Goal: Browse casually: Explore the website without a specific task or goal

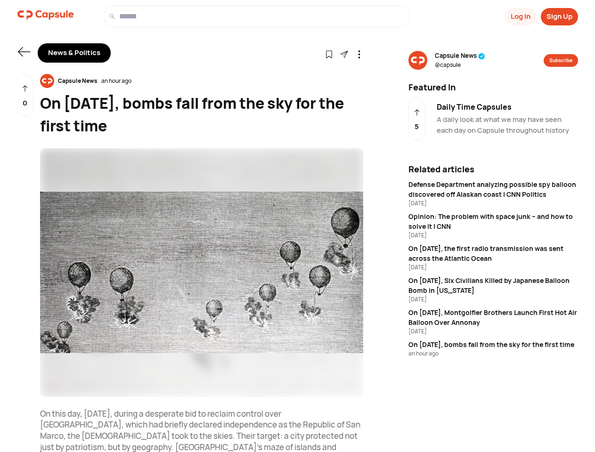
click at [519, 16] on button "Log In" at bounding box center [520, 16] width 31 height 17
click at [559, 16] on button "Sign Up" at bounding box center [559, 16] width 37 height 17
click at [24, 52] on icon at bounding box center [24, 51] width 12 height 9
click at [329, 54] on icon at bounding box center [329, 54] width 8 height 8
click at [359, 54] on icon at bounding box center [359, 54] width 8 height 8
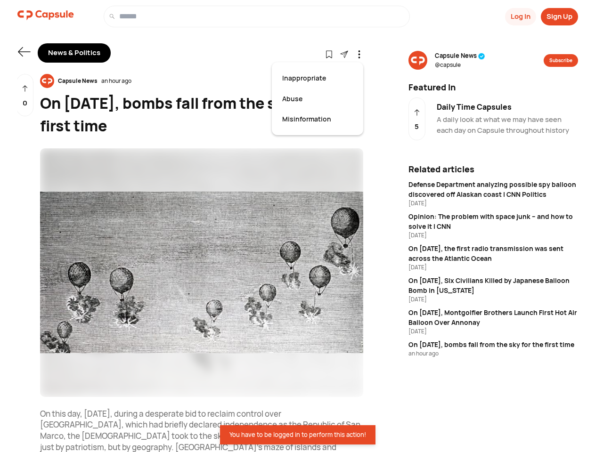
click at [202, 81] on div "Capsule News an hour ago" at bounding box center [201, 81] width 323 height 14
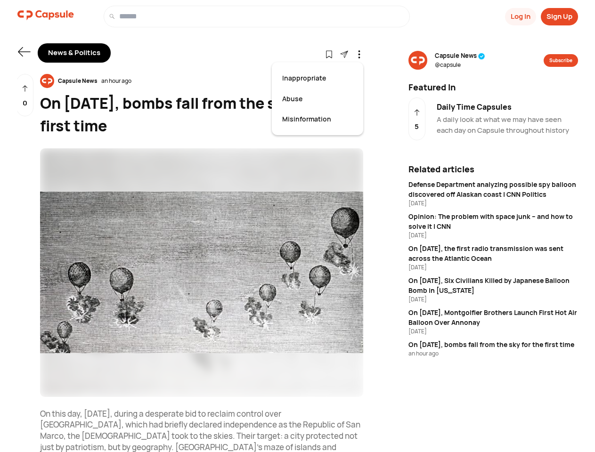
click at [202, 273] on img at bounding box center [201, 272] width 323 height 249
click at [25, 95] on div "0" at bounding box center [24, 95] width 17 height 43
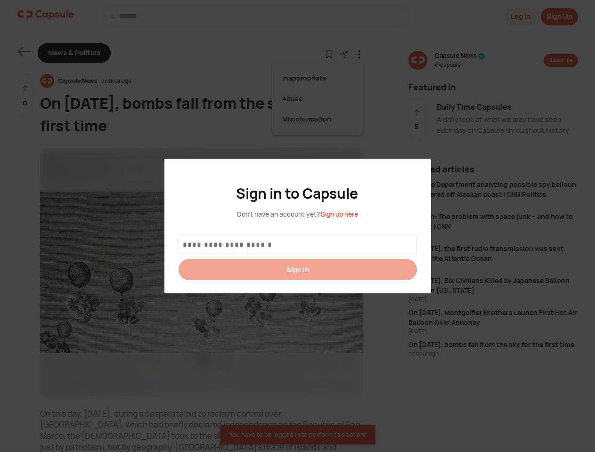
click at [460, 60] on div at bounding box center [297, 226] width 595 height 452
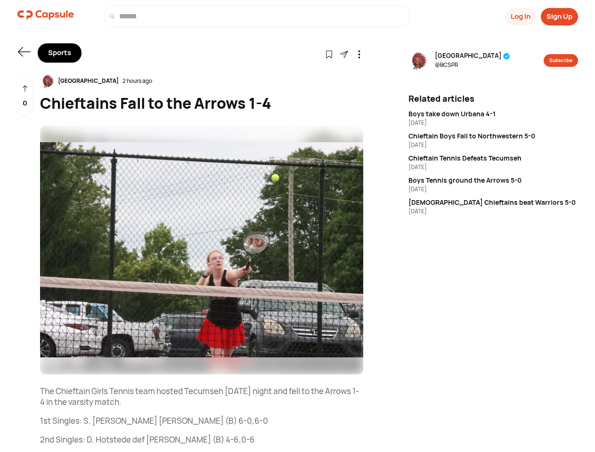
click at [519, 16] on button "Log In" at bounding box center [520, 16] width 31 height 17
click at [559, 16] on button "Sign Up" at bounding box center [559, 16] width 37 height 17
click at [24, 52] on icon at bounding box center [24, 51] width 12 height 9
click at [329, 54] on icon at bounding box center [329, 54] width 8 height 8
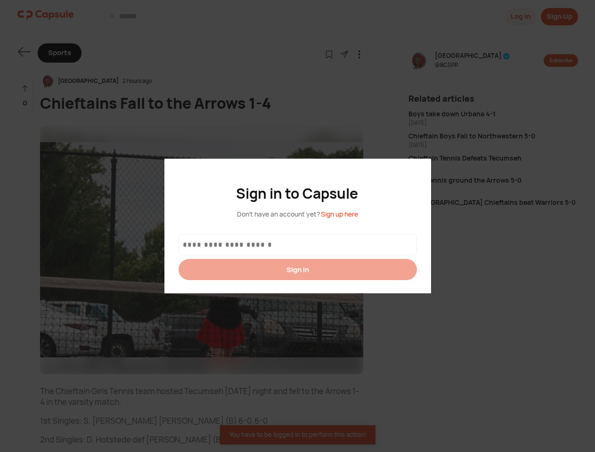
click at [344, 54] on div at bounding box center [297, 226] width 595 height 452
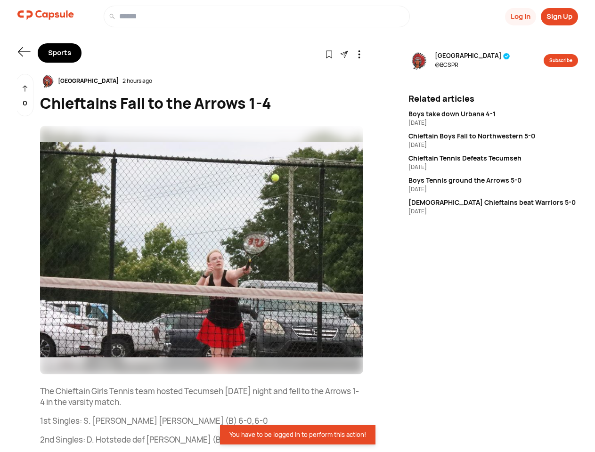
click at [359, 54] on icon at bounding box center [359, 54] width 8 height 8
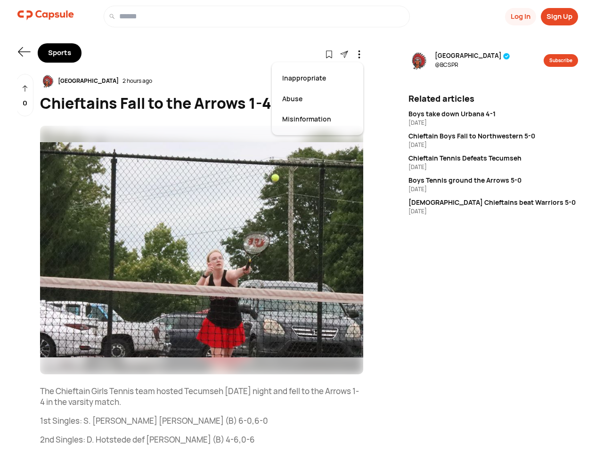
click at [202, 81] on div "Bellefontaine City Schools 2 hours ago" at bounding box center [201, 81] width 323 height 14
click at [202, 250] on img at bounding box center [201, 250] width 323 height 249
click at [25, 95] on div "0" at bounding box center [24, 95] width 17 height 43
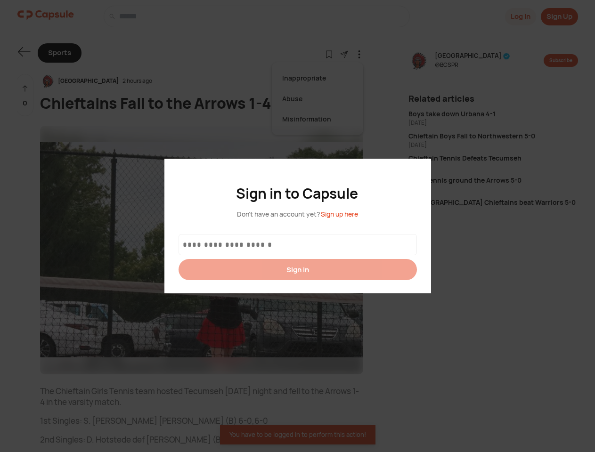
click at [478, 60] on div at bounding box center [297, 226] width 595 height 452
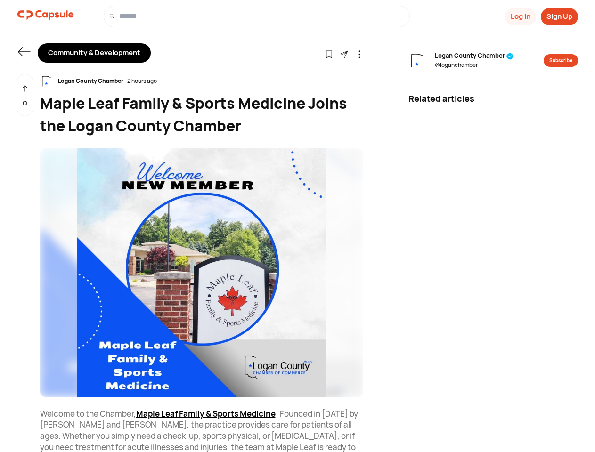
click at [519, 16] on button "Log In" at bounding box center [520, 16] width 31 height 17
click at [559, 16] on button "Sign Up" at bounding box center [559, 16] width 37 height 17
click at [24, 52] on icon at bounding box center [24, 51] width 12 height 9
click at [329, 54] on icon at bounding box center [329, 54] width 8 height 8
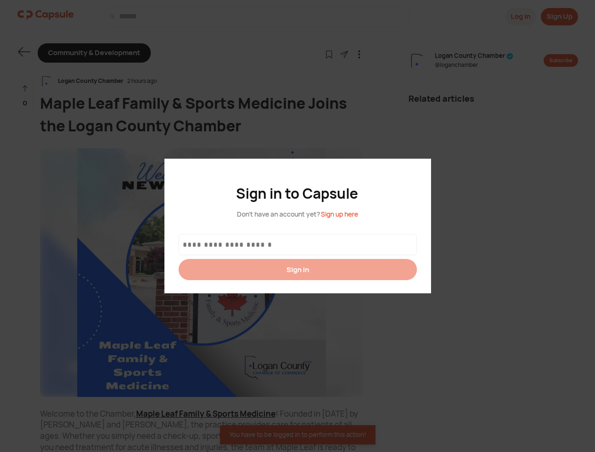
click at [344, 54] on div at bounding box center [297, 226] width 595 height 452
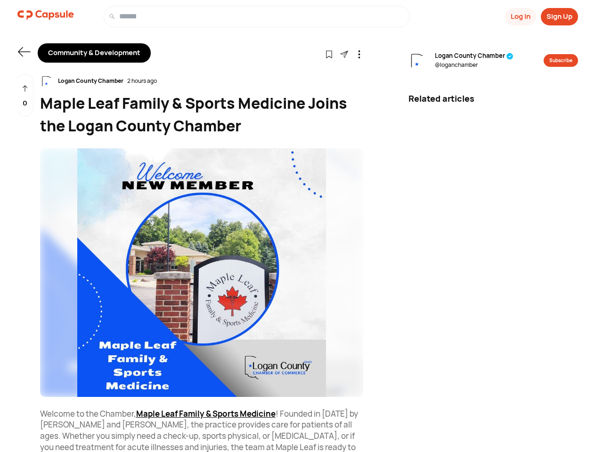
click at [359, 54] on icon at bounding box center [359, 54] width 8 height 8
click at [202, 81] on div "Logan County Chamber 2 hours ago" at bounding box center [201, 81] width 323 height 14
click at [202, 273] on img at bounding box center [201, 272] width 323 height 249
click at [25, 95] on div "0" at bounding box center [24, 95] width 17 height 43
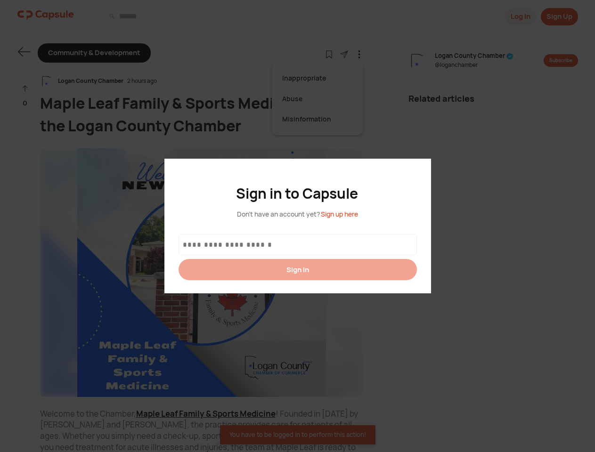
click at [474, 60] on div at bounding box center [297, 226] width 595 height 452
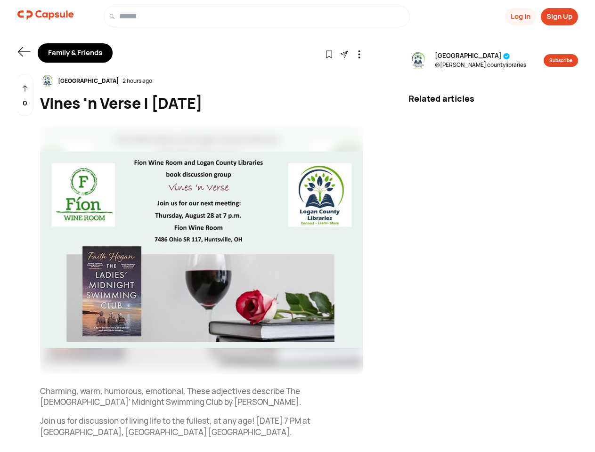
click at [519, 16] on button "Log In" at bounding box center [520, 16] width 31 height 17
click at [559, 16] on button "Sign Up" at bounding box center [559, 16] width 37 height 17
click at [24, 52] on icon at bounding box center [24, 51] width 12 height 9
click at [329, 54] on icon at bounding box center [329, 54] width 8 height 8
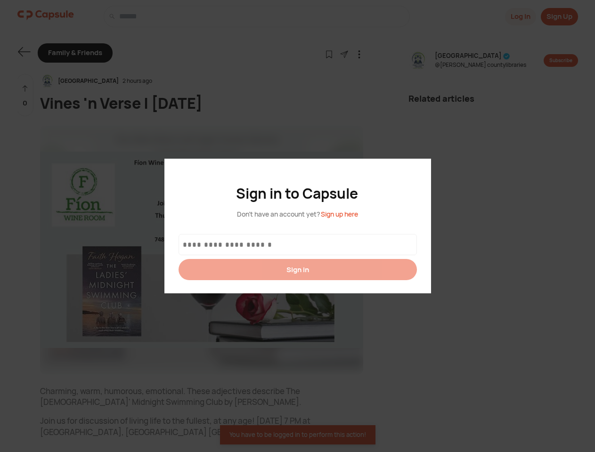
click at [344, 54] on div at bounding box center [297, 226] width 595 height 452
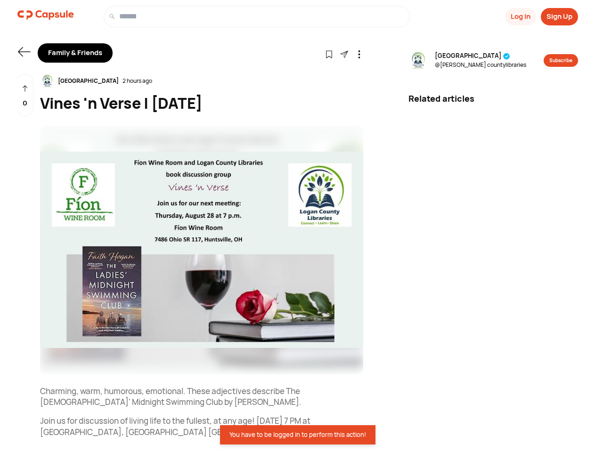
click at [359, 54] on icon at bounding box center [359, 54] width 8 height 8
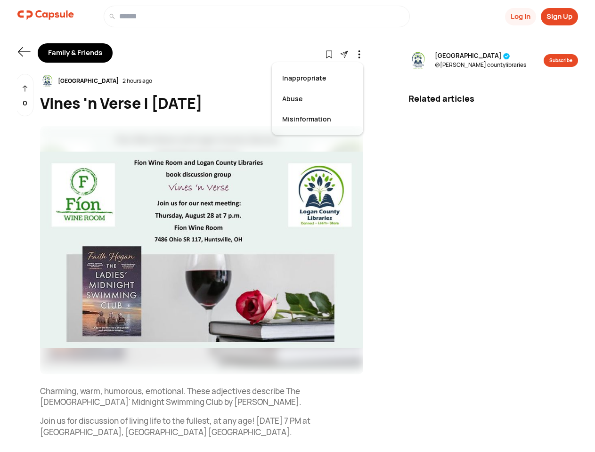
click at [202, 81] on div "Logan County Libraries 2 hours ago" at bounding box center [201, 81] width 323 height 14
click at [202, 250] on img at bounding box center [201, 250] width 323 height 249
click at [25, 95] on div "0" at bounding box center [24, 95] width 17 height 43
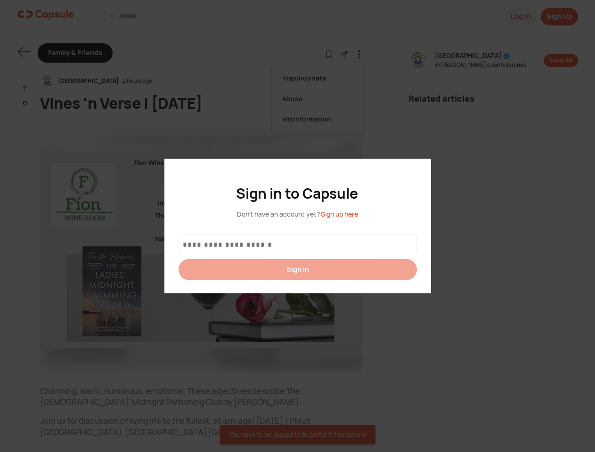
click at [473, 60] on div at bounding box center [297, 226] width 595 height 452
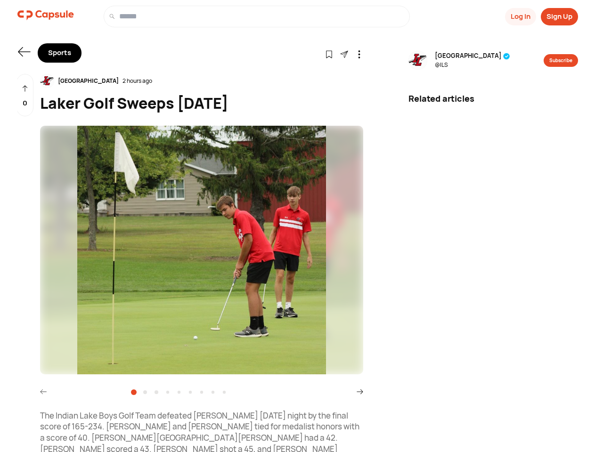
click at [519, 16] on button "Log In" at bounding box center [520, 16] width 31 height 17
click at [559, 16] on button "Sign Up" at bounding box center [559, 16] width 37 height 17
click at [24, 52] on icon at bounding box center [24, 51] width 12 height 9
click at [329, 54] on icon at bounding box center [329, 54] width 8 height 8
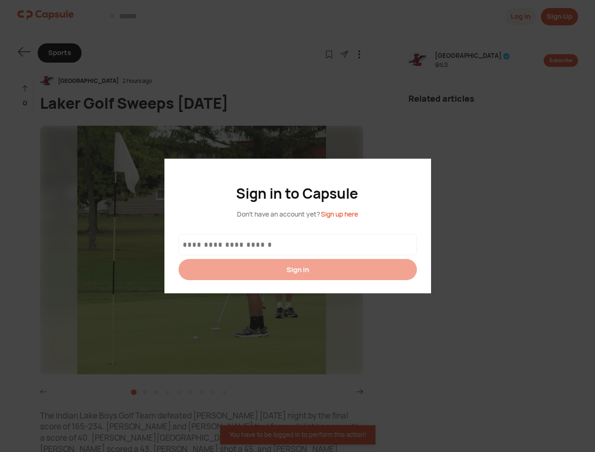
click at [344, 54] on div at bounding box center [297, 226] width 595 height 452
